Goal: Register for event/course

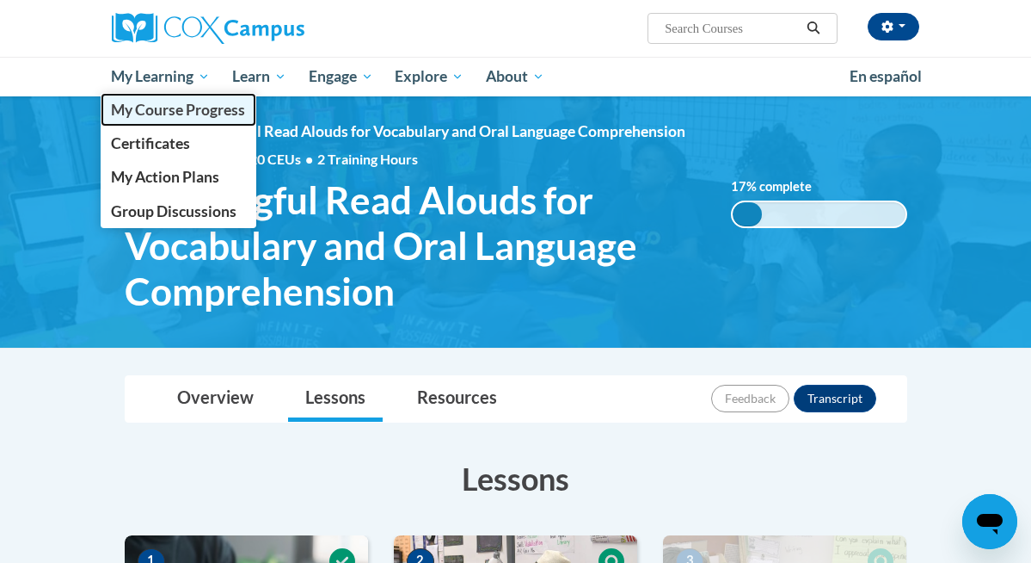
click at [167, 105] on span "My Course Progress" at bounding box center [178, 110] width 134 height 18
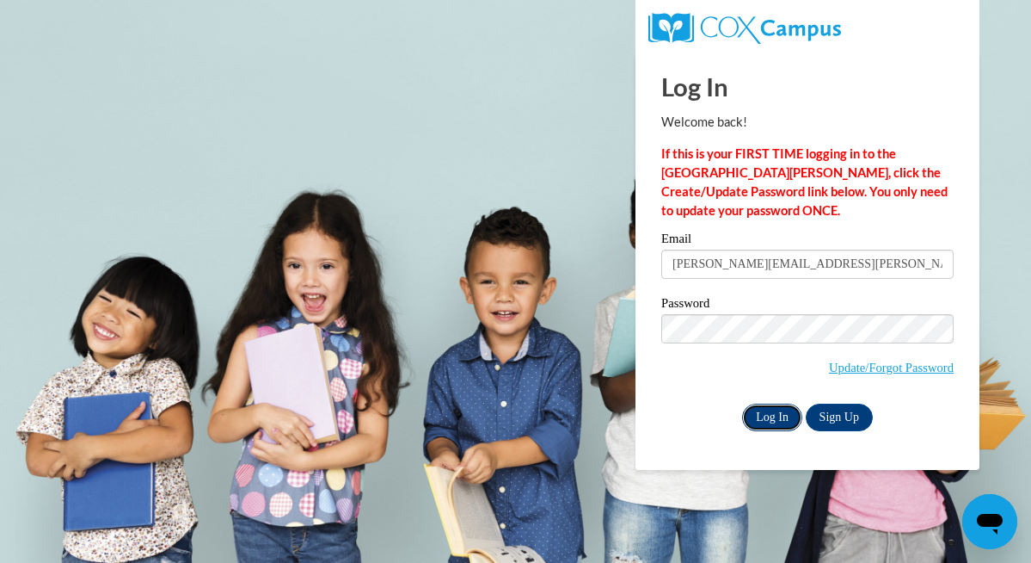
click at [771, 416] on input "Log In" at bounding box center [772, 417] width 60 height 28
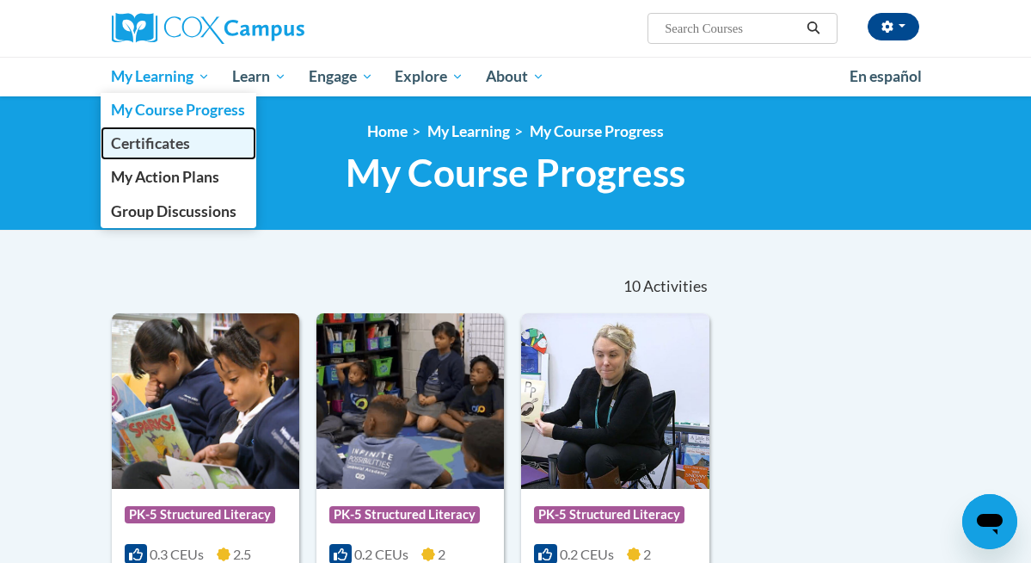
click at [159, 149] on span "Certificates" at bounding box center [150, 143] width 79 height 18
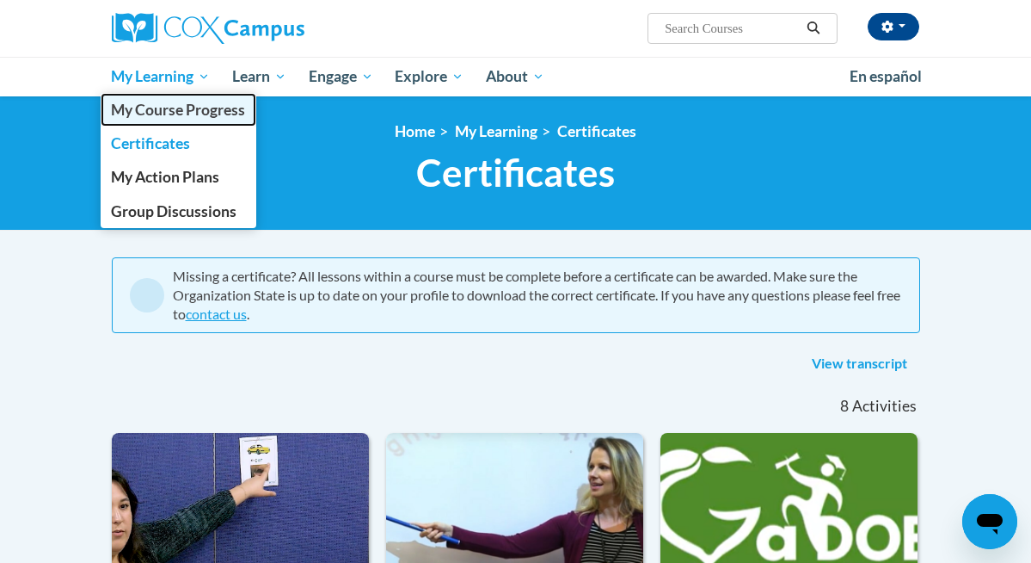
click at [166, 109] on span "My Course Progress" at bounding box center [178, 110] width 134 height 18
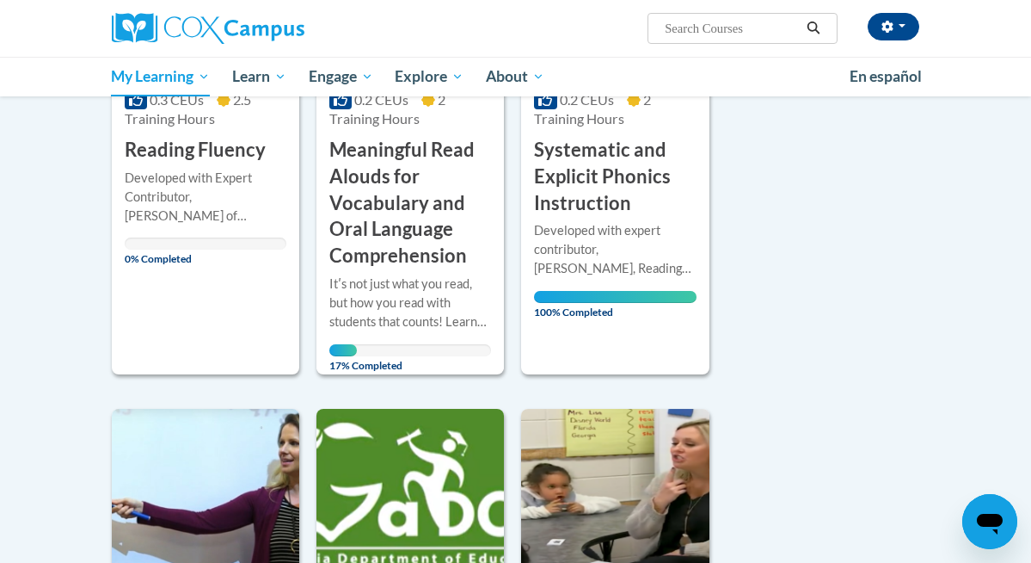
scroll to position [465, 0]
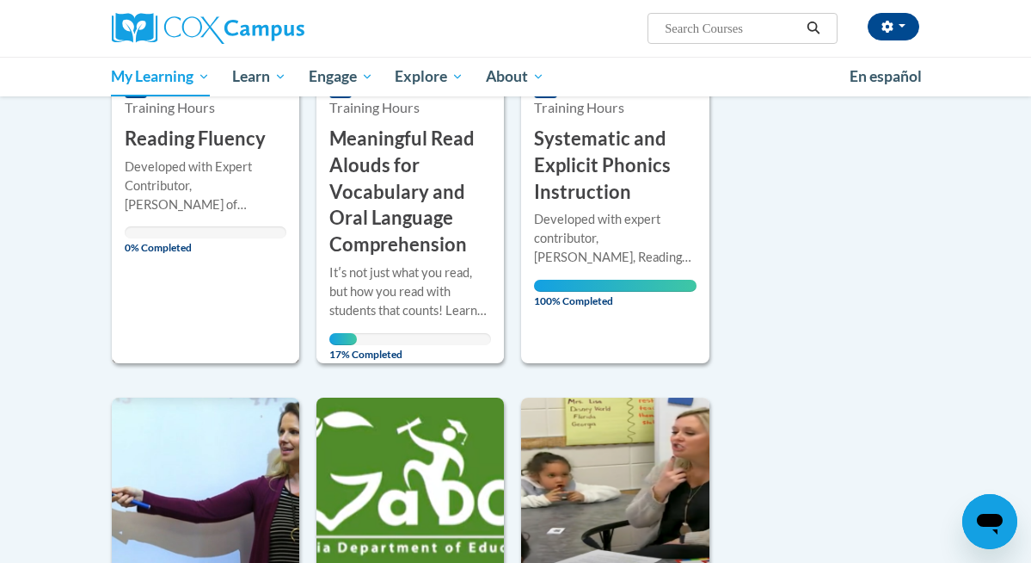
click at [188, 293] on div "Course Category: PK-5 Structured Literacy 0.3 CEUs 2.5 Training Hours COURSE Re…" at bounding box center [206, 105] width 188 height 515
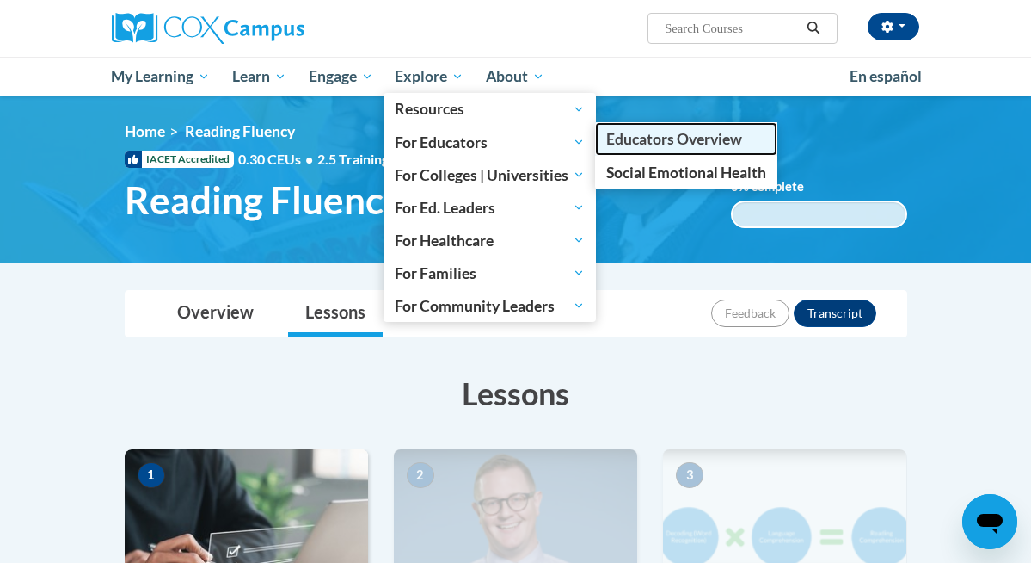
click at [647, 133] on span "Educators Overview" at bounding box center [675, 139] width 136 height 18
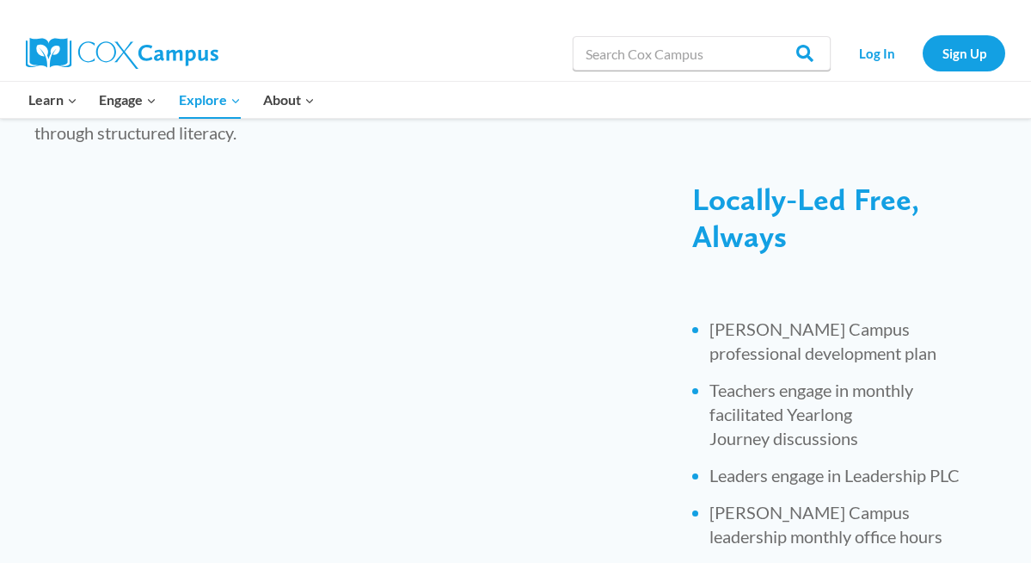
scroll to position [652, 0]
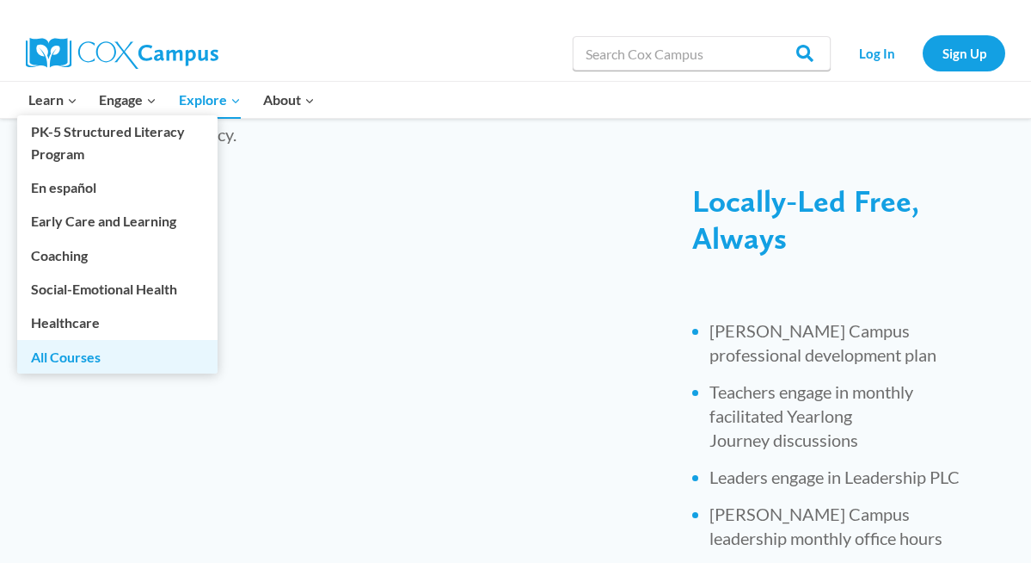
click at [65, 360] on link "All Courses" at bounding box center [117, 356] width 200 height 33
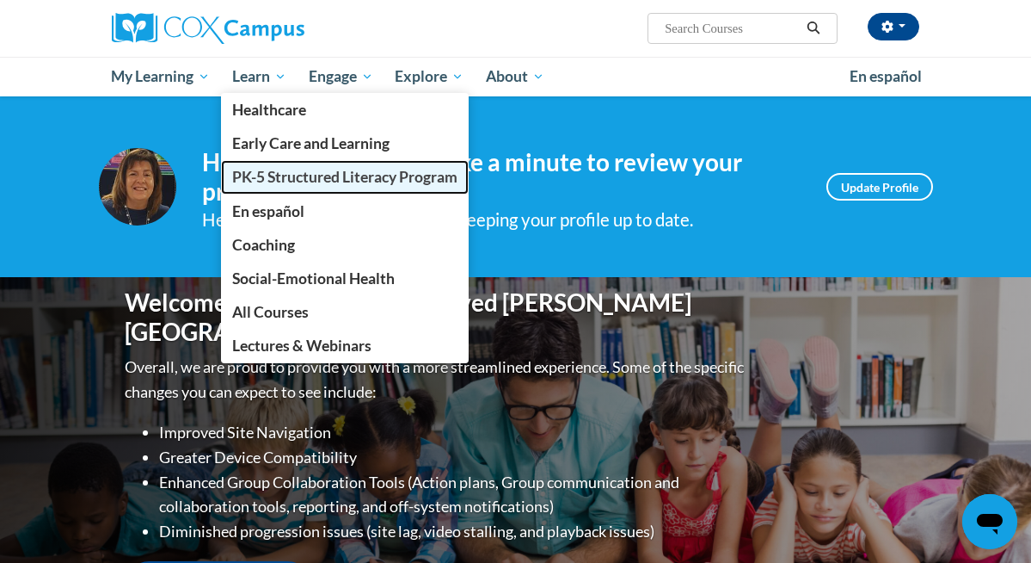
click at [286, 181] on span "PK-5 Structured Literacy Program" at bounding box center [344, 177] width 225 height 18
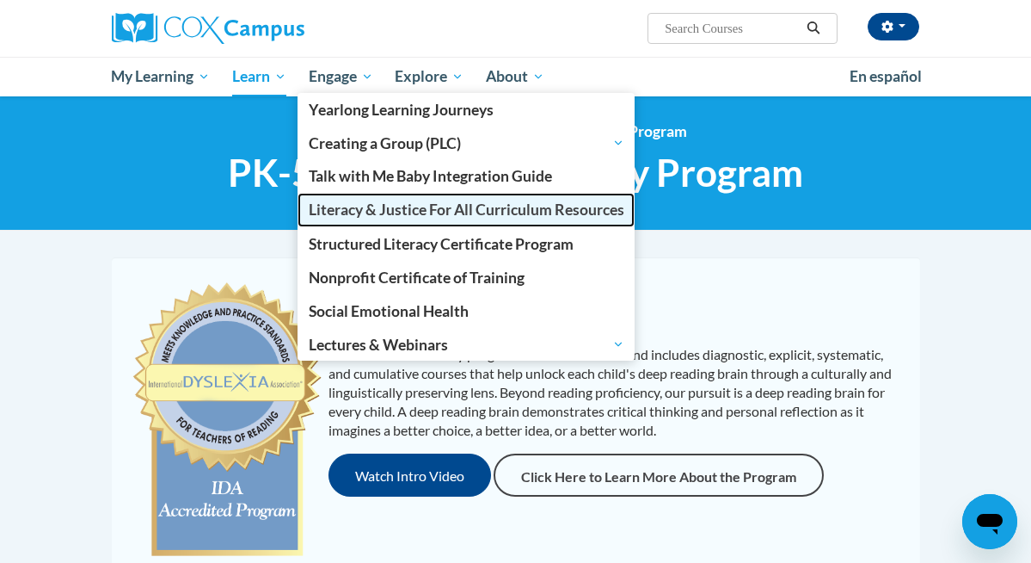
click at [402, 209] on span "Literacy & Justice For All Curriculum Resources" at bounding box center [467, 209] width 316 height 18
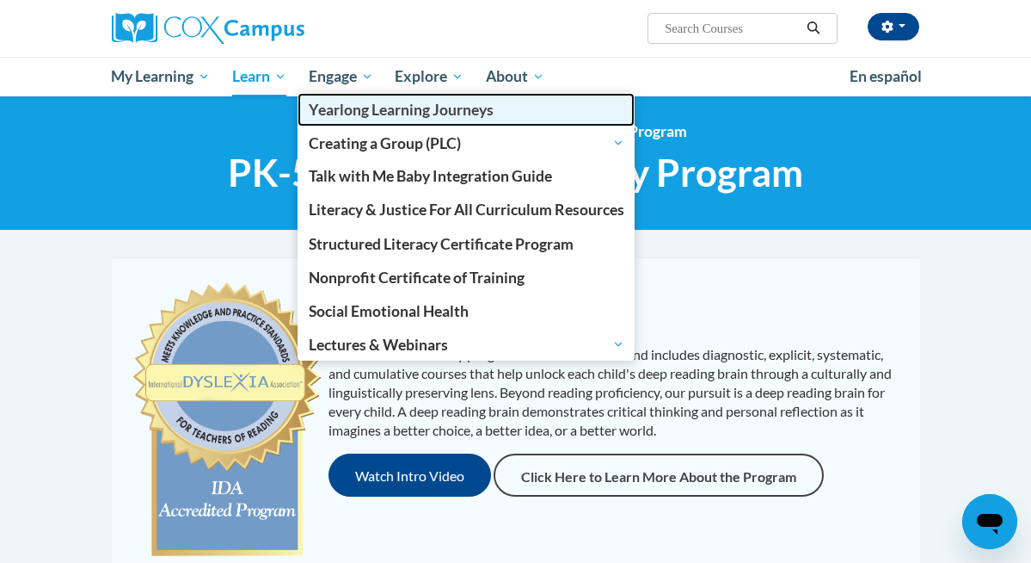
click at [371, 107] on span "Yearlong Learning Journeys" at bounding box center [401, 110] width 185 height 18
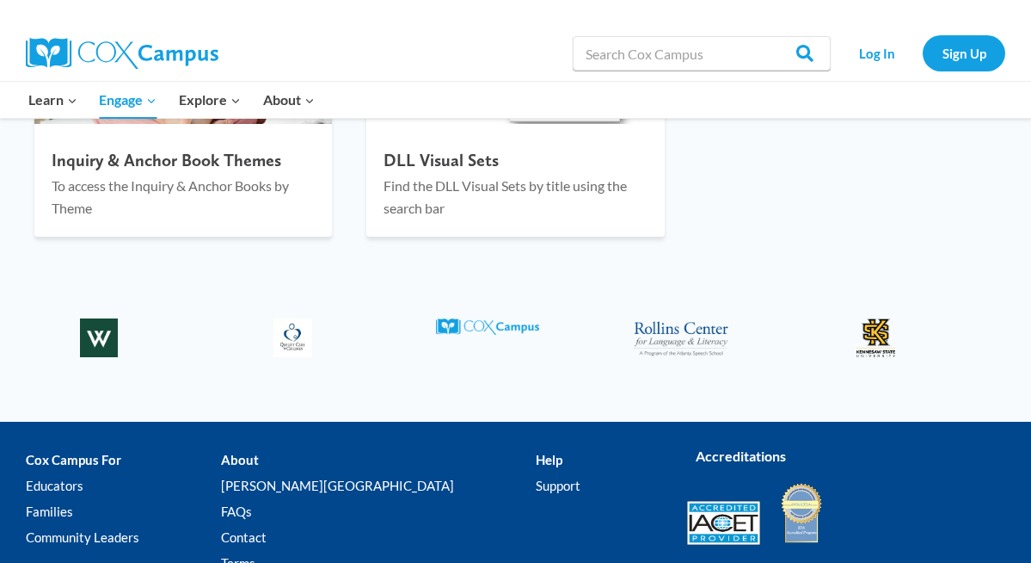
scroll to position [2511, 0]
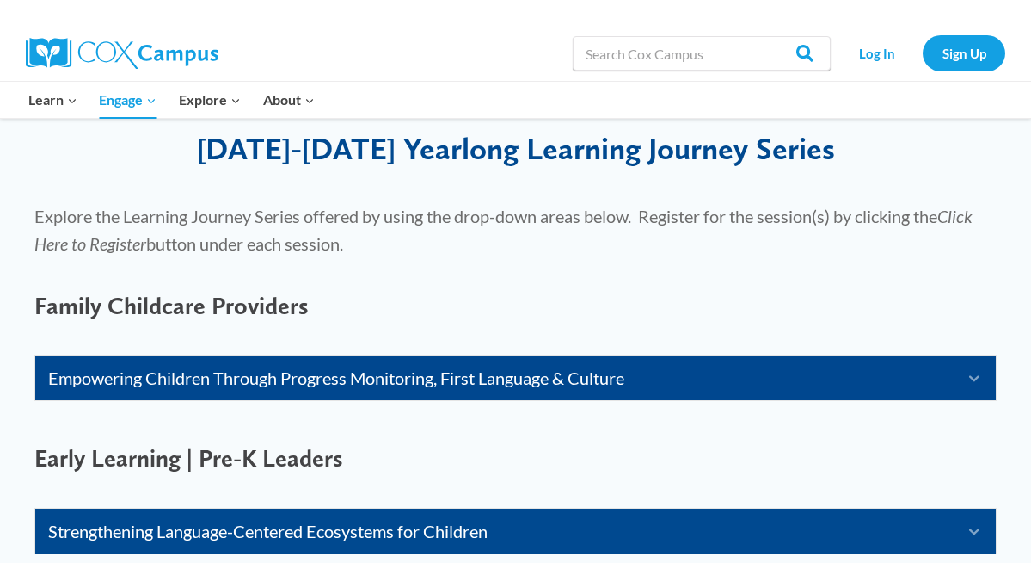
scroll to position [734, 0]
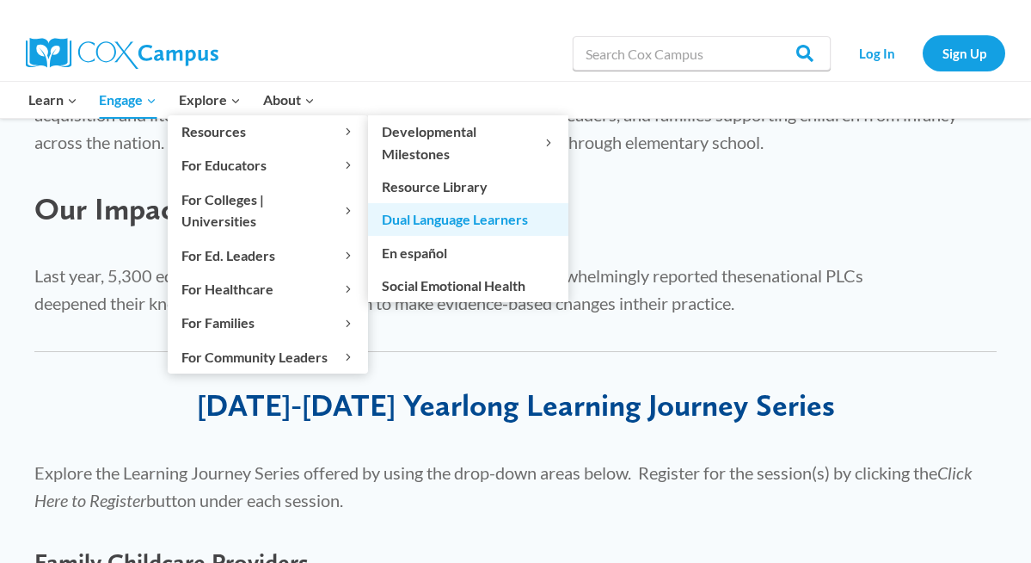
click at [462, 218] on link "Dual Language Learners" at bounding box center [468, 219] width 200 height 33
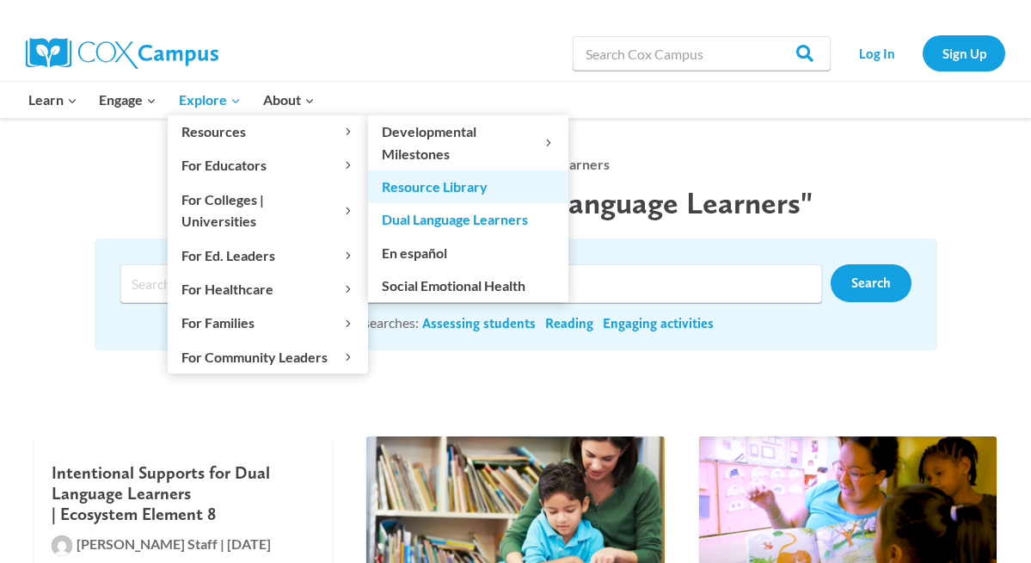
click at [425, 184] on link "Resource Library" at bounding box center [468, 186] width 200 height 33
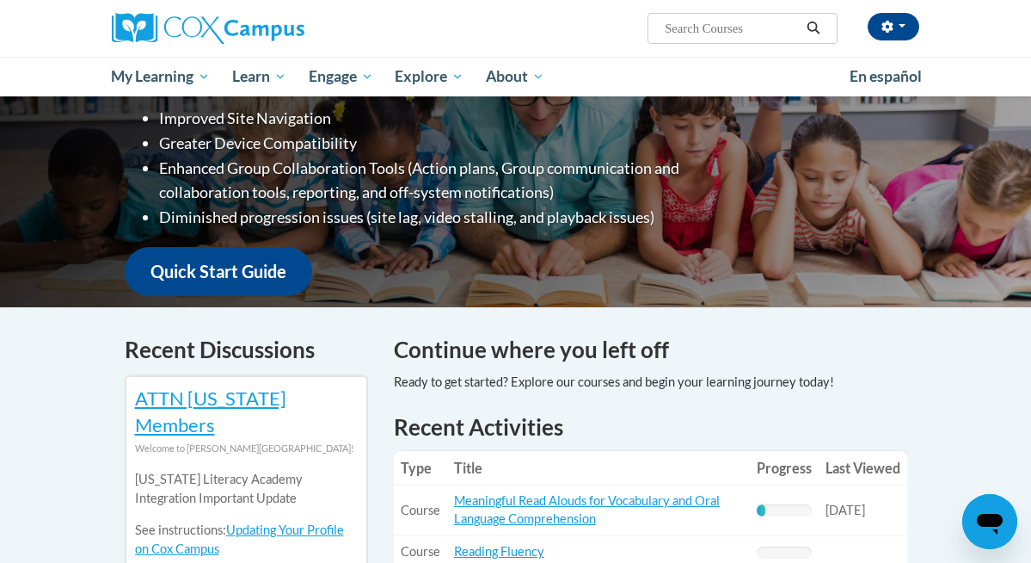
scroll to position [306, 0]
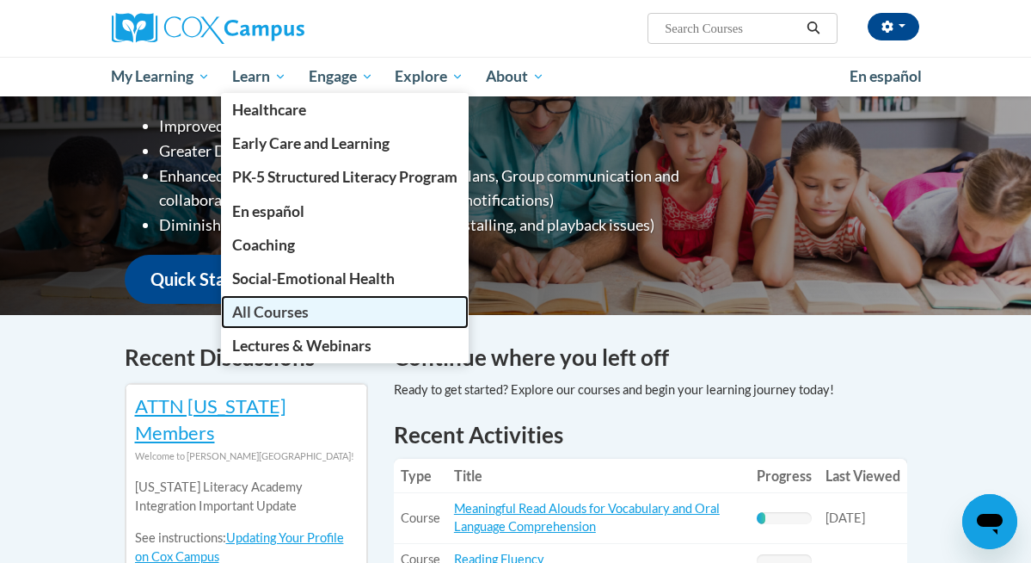
click at [278, 307] on span "All Courses" at bounding box center [270, 312] width 77 height 18
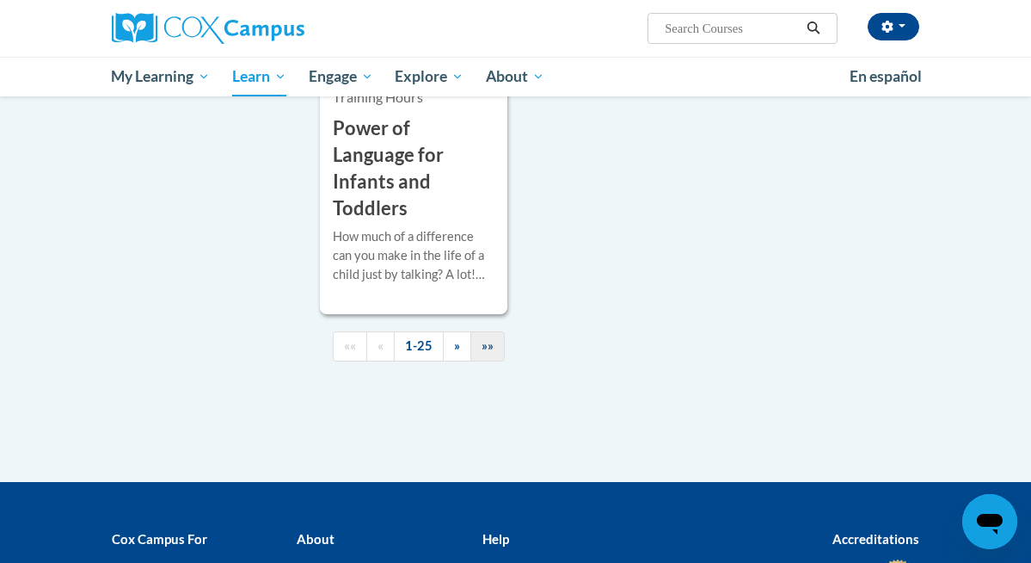
scroll to position [4633, 0]
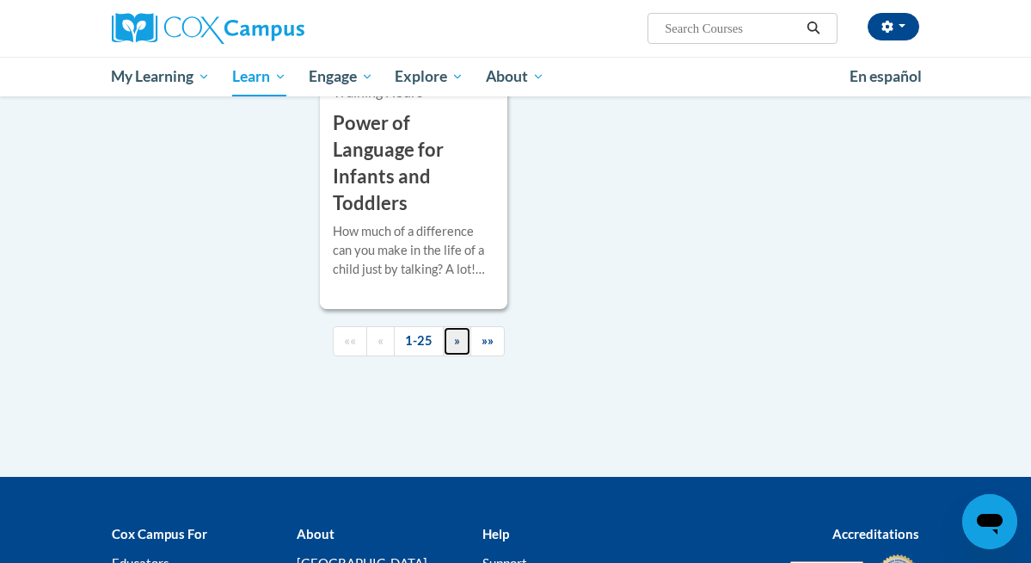
click at [459, 333] on span "»" at bounding box center [457, 340] width 6 height 15
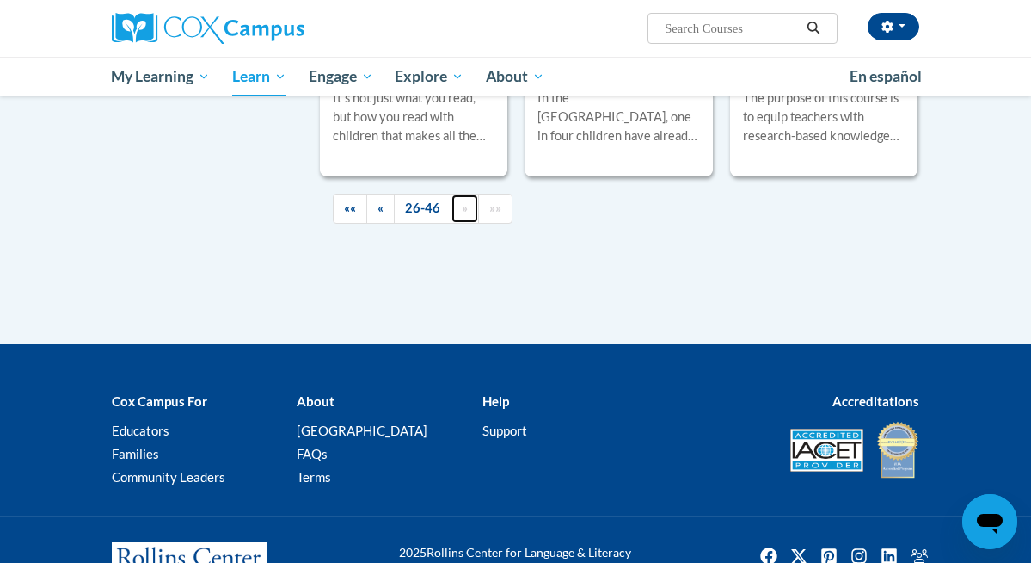
scroll to position [3436, 0]
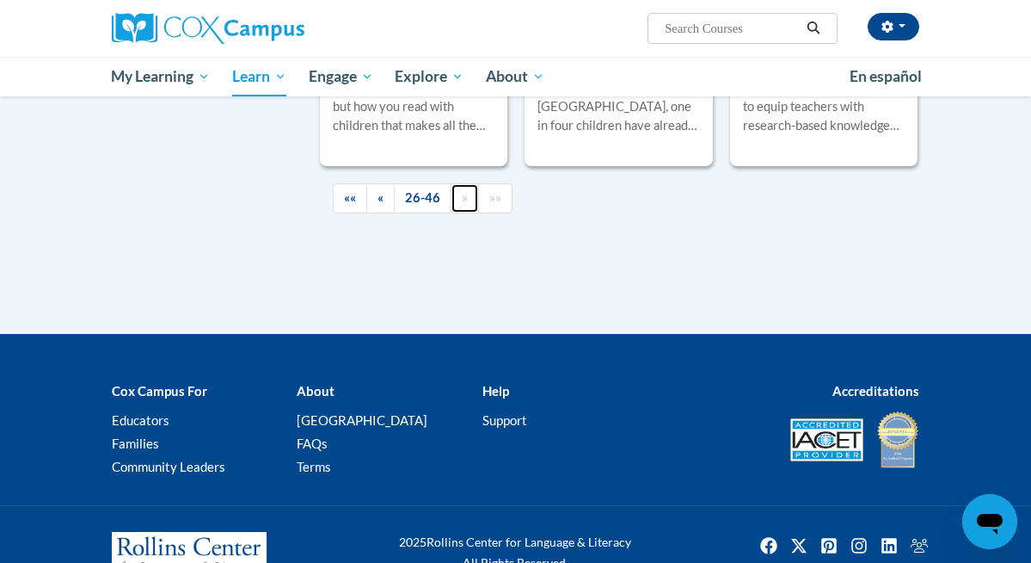
click at [453, 193] on link "»" at bounding box center [465, 198] width 28 height 30
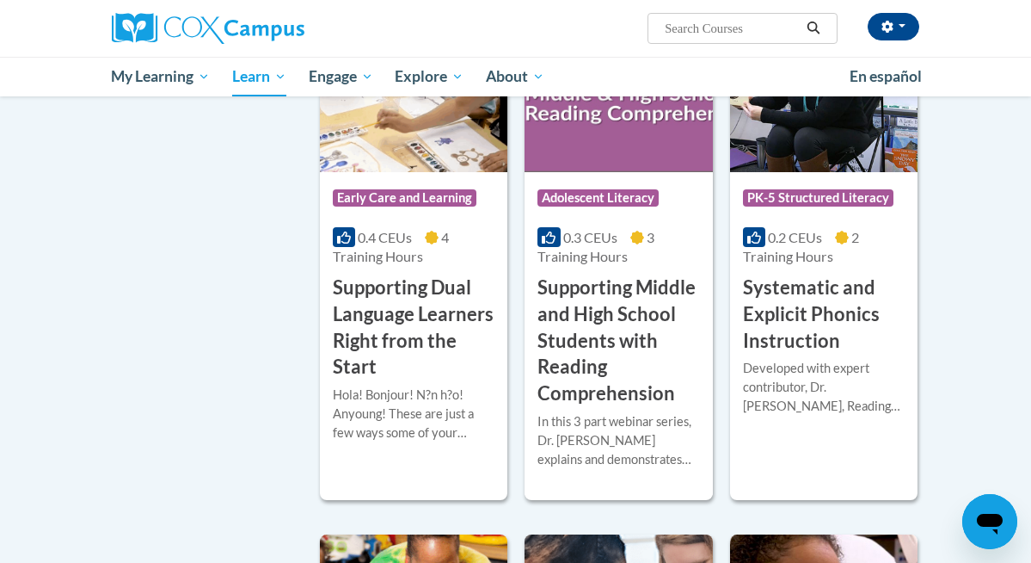
scroll to position [1695, 0]
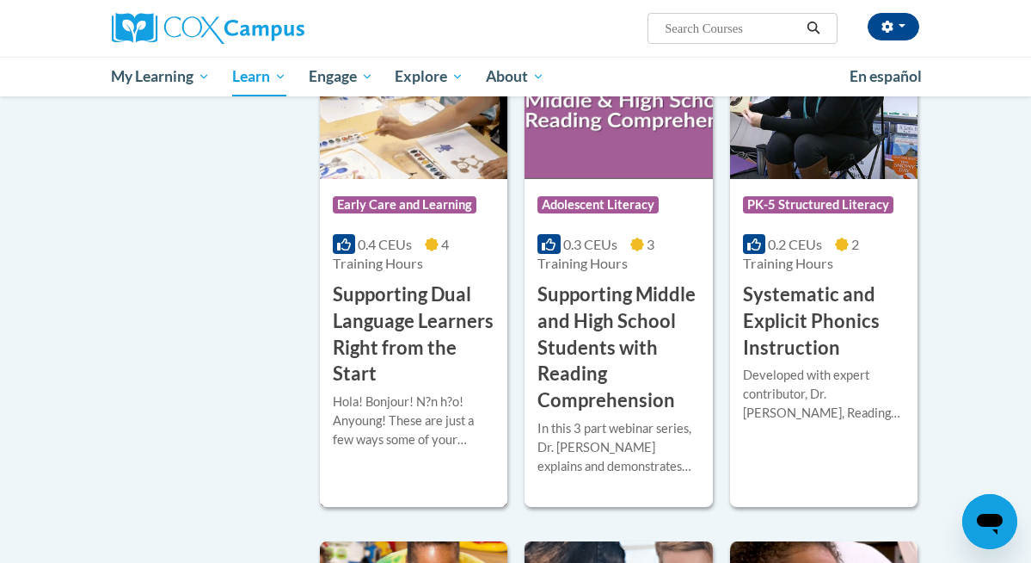
click at [400, 317] on h3 "Supporting Dual Language Learners Right from the Start" at bounding box center [414, 334] width 162 height 106
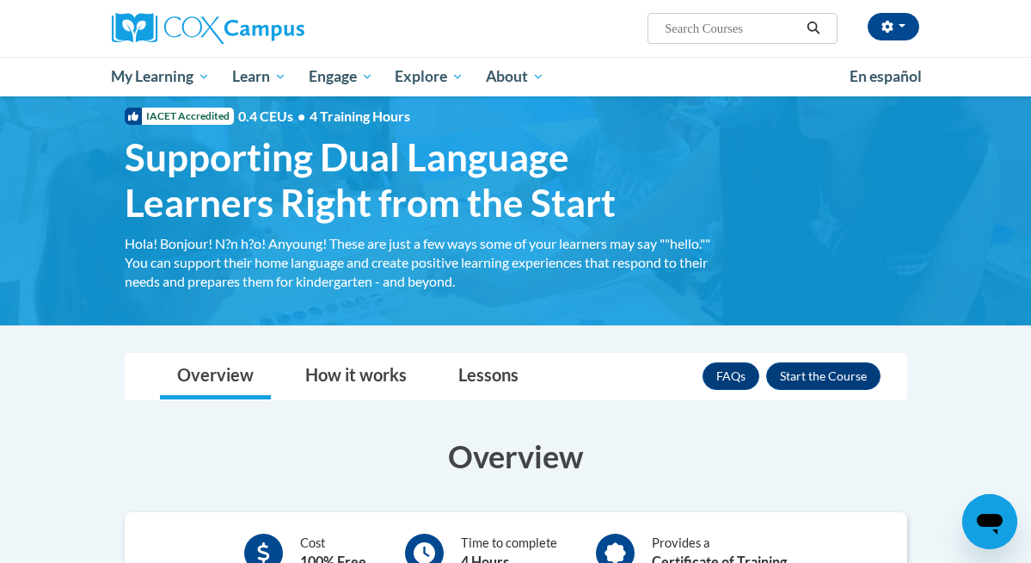
scroll to position [45, 0]
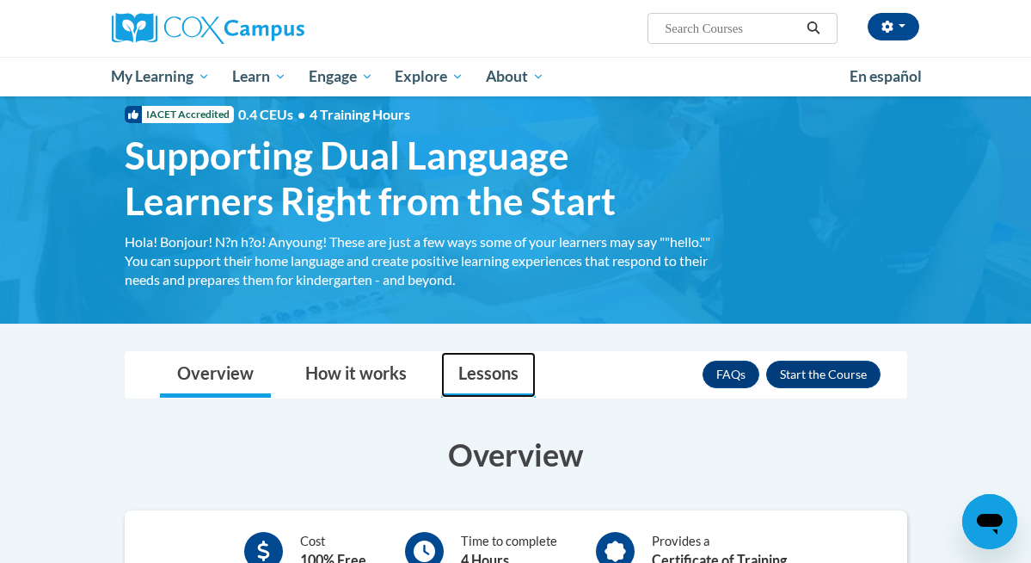
click at [480, 379] on link "Lessons" at bounding box center [488, 375] width 95 height 46
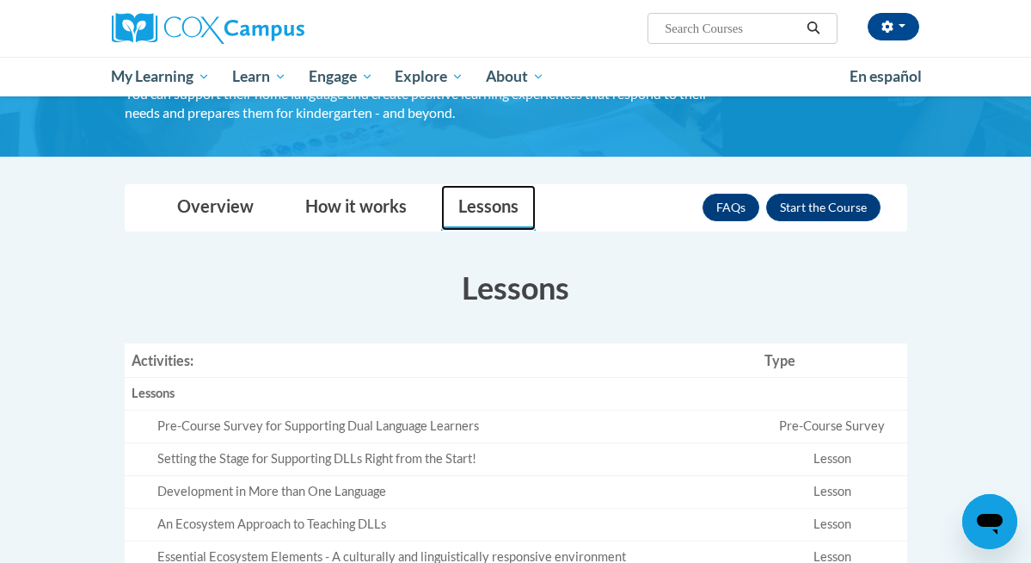
scroll to position [0, 0]
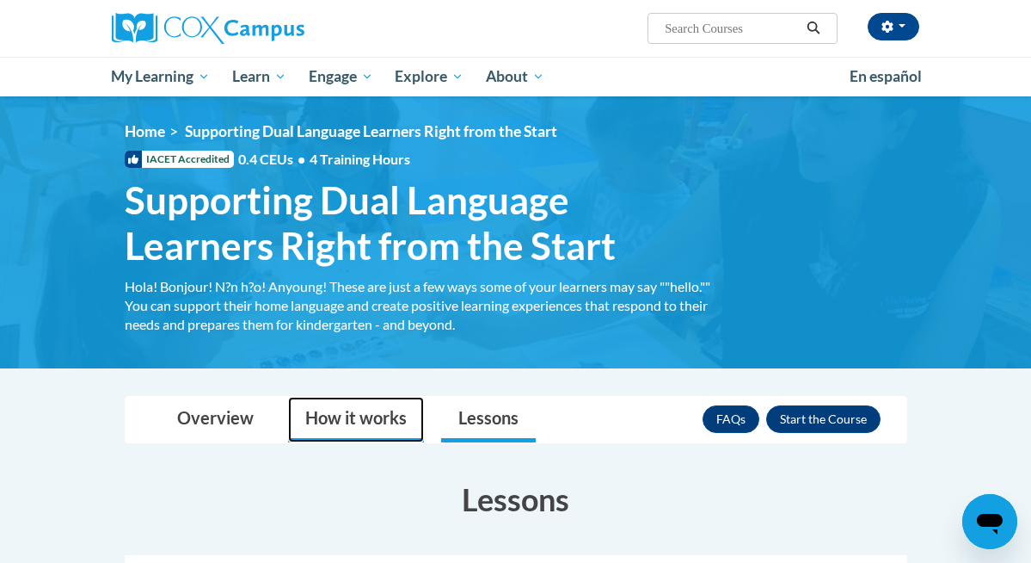
click at [360, 416] on link "How it works" at bounding box center [356, 420] width 136 height 46
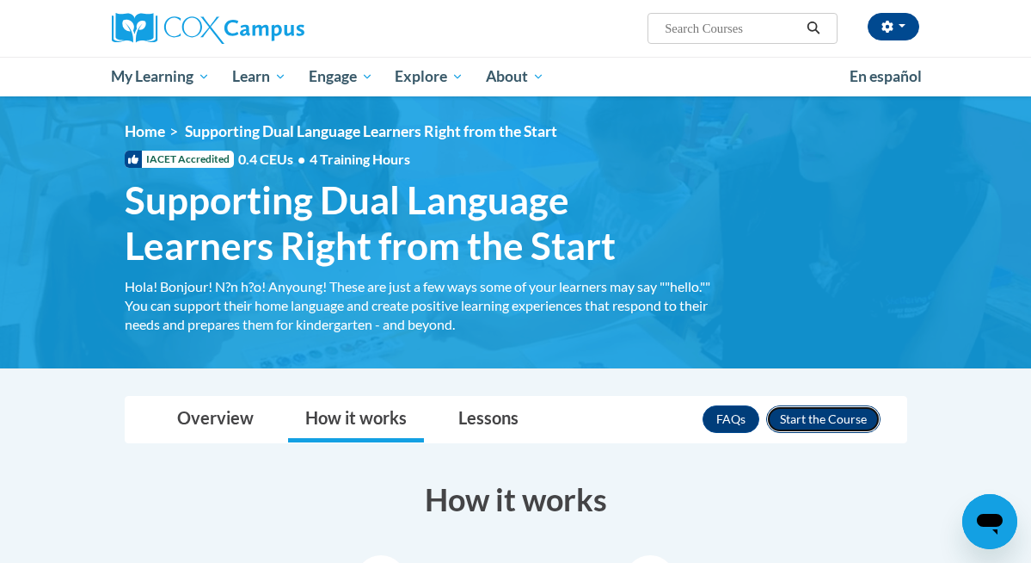
click at [818, 426] on button "Enroll" at bounding box center [824, 419] width 114 height 28
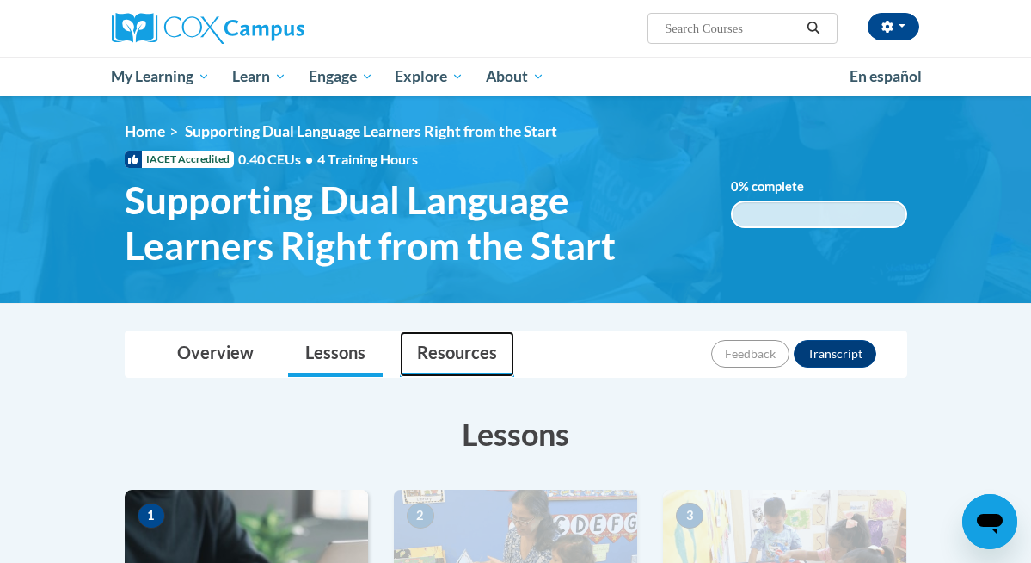
click at [455, 347] on link "Resources" at bounding box center [457, 354] width 114 height 46
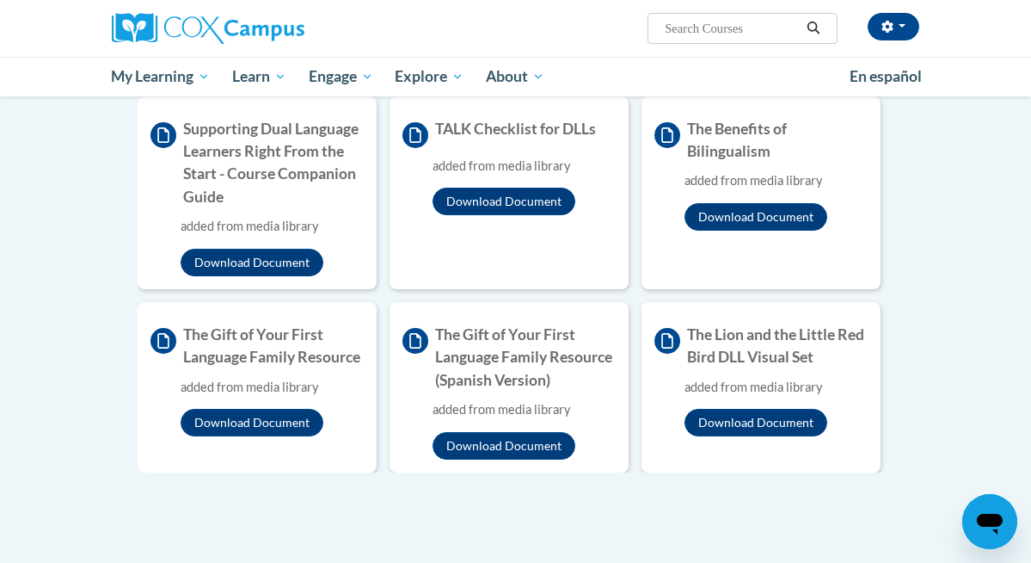
scroll to position [1525, 0]
